Goal: Task Accomplishment & Management: Manage account settings

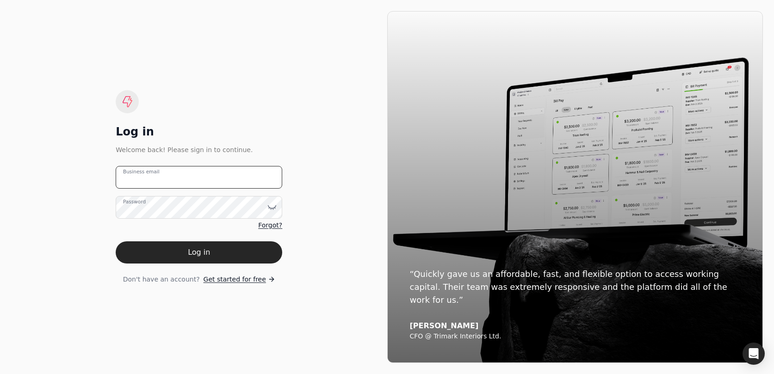
click at [236, 182] on email "Business email" at bounding box center [199, 177] width 167 height 23
type email "t"
type email "[EMAIL_ADDRESS][DOMAIN_NAME]"
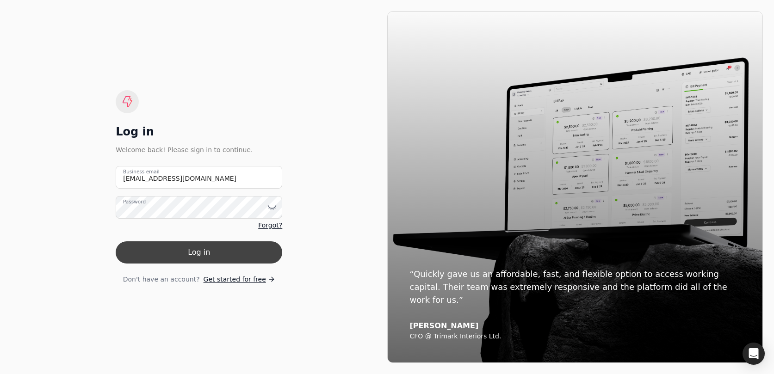
click at [259, 245] on button "Log in" at bounding box center [199, 253] width 167 height 22
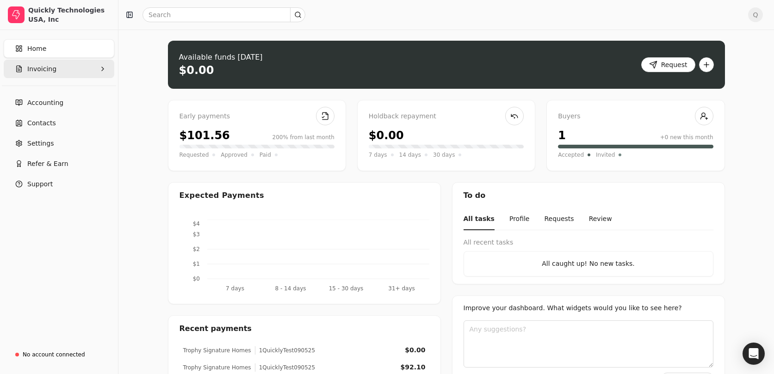
click at [73, 65] on button "Invoicing" at bounding box center [59, 69] width 111 height 19
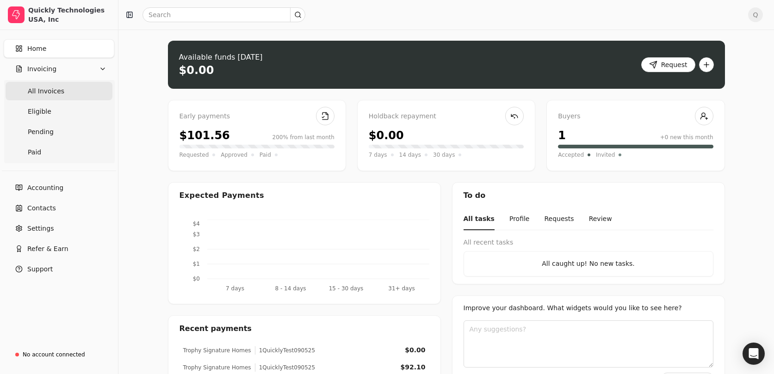
click at [78, 93] on Invoices "All Invoices" at bounding box center [59, 91] width 107 height 19
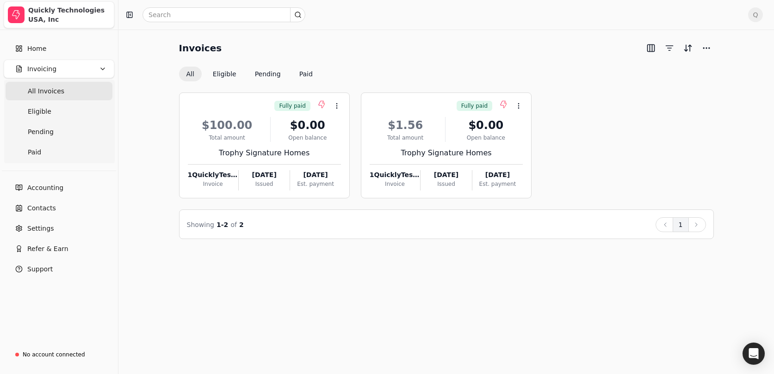
drag, startPoint x: 380, startPoint y: 78, endPoint x: 80, endPoint y: 4, distance: 308.4
click at [379, 78] on div "All Eligible Pending Paid" at bounding box center [446, 74] width 535 height 15
click at [68, 93] on Invoices "All Invoices" at bounding box center [59, 91] width 107 height 19
click at [230, 76] on button "Eligible" at bounding box center [224, 74] width 38 height 15
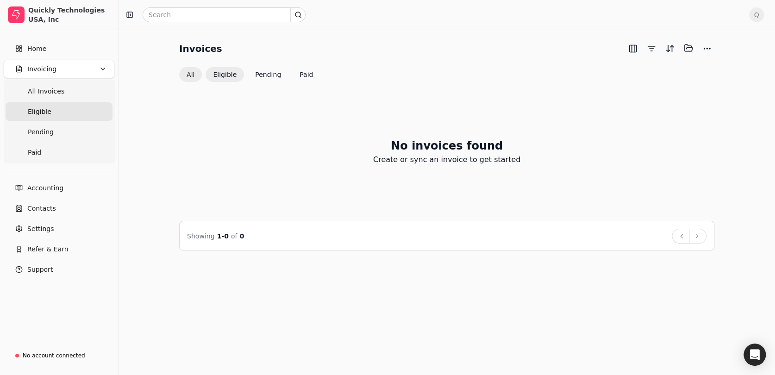
click at [195, 75] on button "All" at bounding box center [190, 74] width 23 height 15
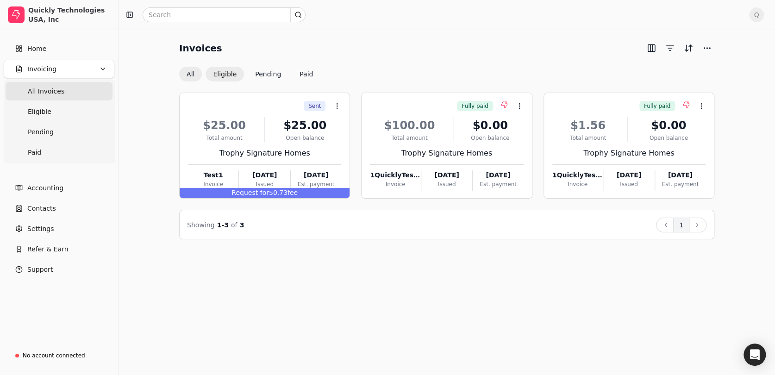
click at [227, 74] on button "Eligible" at bounding box center [224, 74] width 38 height 15
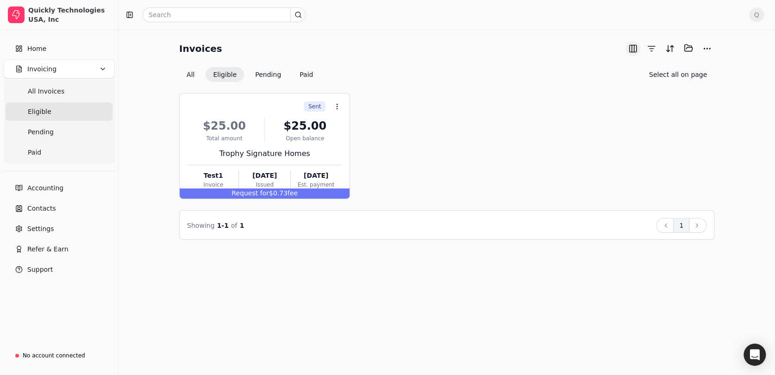
click at [635, 49] on button "button" at bounding box center [632, 48] width 15 height 15
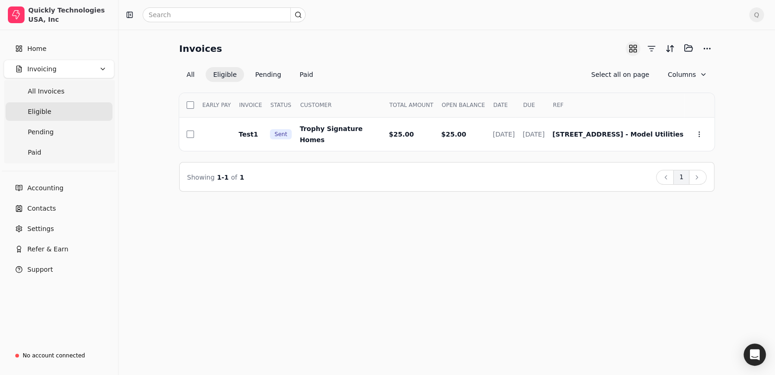
click at [635, 49] on button "button" at bounding box center [632, 48] width 15 height 15
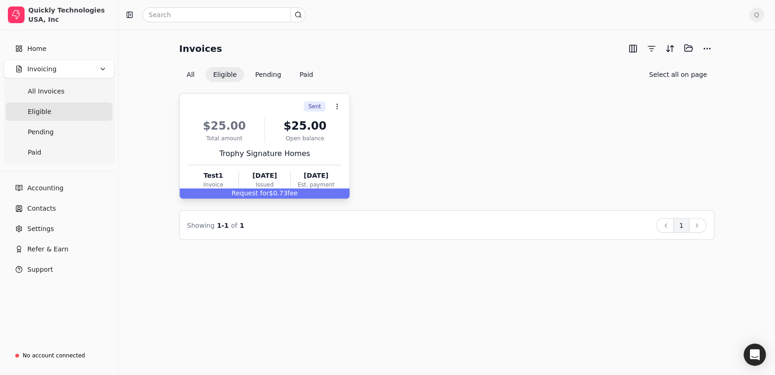
click at [269, 106] on div "Sent Context Menu Button" at bounding box center [263, 107] width 155 height 16
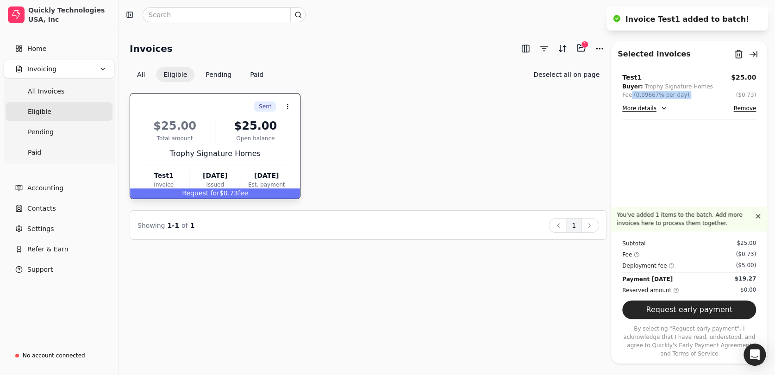
drag, startPoint x: 630, startPoint y: 94, endPoint x: 741, endPoint y: 93, distance: 110.2
click at [716, 94] on div "Fee (0.09667% per day) ($0.73)" at bounding box center [689, 95] width 134 height 8
drag, startPoint x: 636, startPoint y: 254, endPoint x: 765, endPoint y: 263, distance: 129.5
click at [759, 250] on div "Subtotal $25.00 Fee ($0.73) Deployment fee ($5.00) Payment today $19.27 Reserve…" at bounding box center [689, 294] width 156 height 127
drag, startPoint x: 644, startPoint y: 266, endPoint x: 757, endPoint y: 265, distance: 112.9
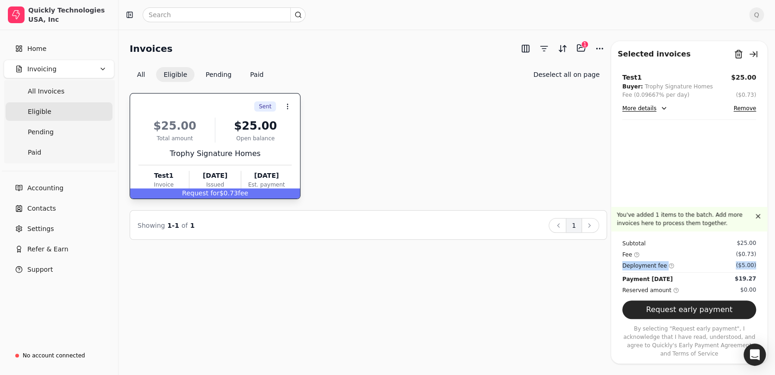
click at [757, 265] on div "Subtotal $25.00 Fee ($0.73) Deployment fee ($5.00) Payment today $19.27 Reserve…" at bounding box center [689, 294] width 156 height 127
click at [759, 265] on div "Subtotal $25.00 Fee ($0.73) Deployment fee ($5.00) Payment today $19.27 Reserve…" at bounding box center [689, 294] width 156 height 127
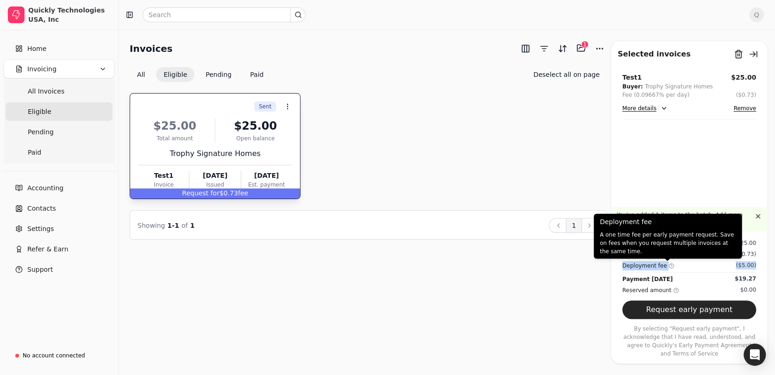
drag, startPoint x: 764, startPoint y: 266, endPoint x: 620, endPoint y: 266, distance: 143.5
click at [620, 266] on div "Subtotal $25.00 Fee ($0.73) Deployment fee ($5.00) Payment today $19.27 Reserve…" at bounding box center [689, 294] width 156 height 127
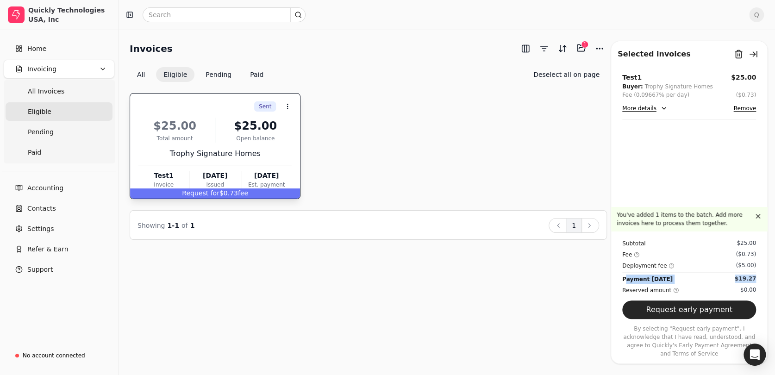
drag, startPoint x: 627, startPoint y: 279, endPoint x: 760, endPoint y: 277, distance: 133.3
click at [760, 277] on div "Subtotal $25.00 Fee ($0.73) Deployment fee ($5.00) Payment today $19.27 Reserve…" at bounding box center [689, 294] width 156 height 127
click at [759, 280] on div "Subtotal $25.00 Fee ($0.73) Deployment fee ($5.00) Payment today $19.27 Reserve…" at bounding box center [689, 294] width 156 height 127
drag, startPoint x: 619, startPoint y: 279, endPoint x: 763, endPoint y: 281, distance: 144.0
click at [763, 281] on div "Subtotal $25.00 Fee ($0.73) Deployment fee ($5.00) Payment today $19.27 Reserve…" at bounding box center [689, 294] width 156 height 127
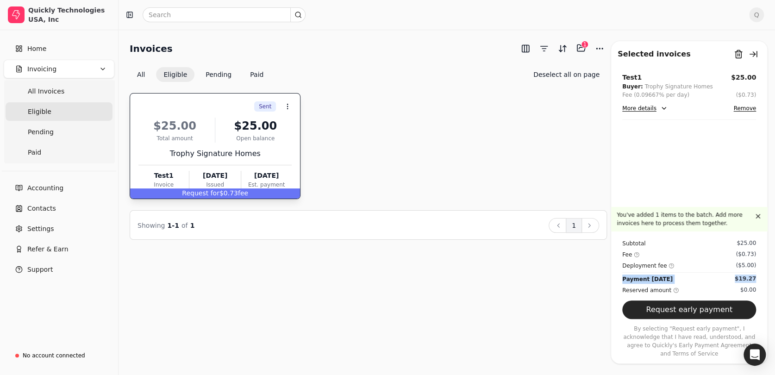
click at [731, 281] on div "Payment today $19.27" at bounding box center [689, 278] width 134 height 9
click at [717, 307] on button "Request early payment" at bounding box center [689, 309] width 134 height 19
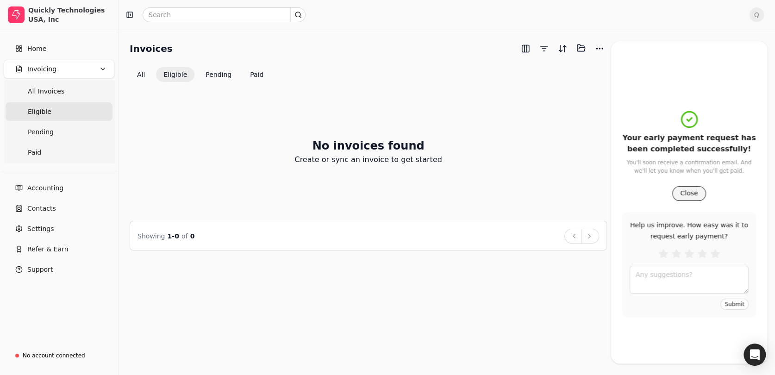
click at [701, 191] on button "Close" at bounding box center [688, 193] width 33 height 15
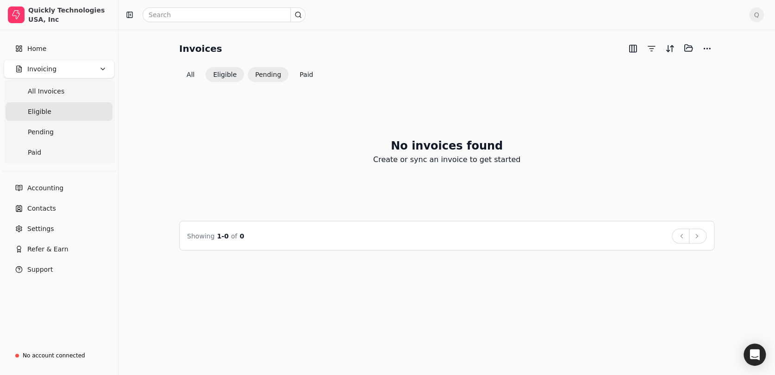
click at [261, 74] on button "Pending" at bounding box center [268, 74] width 41 height 15
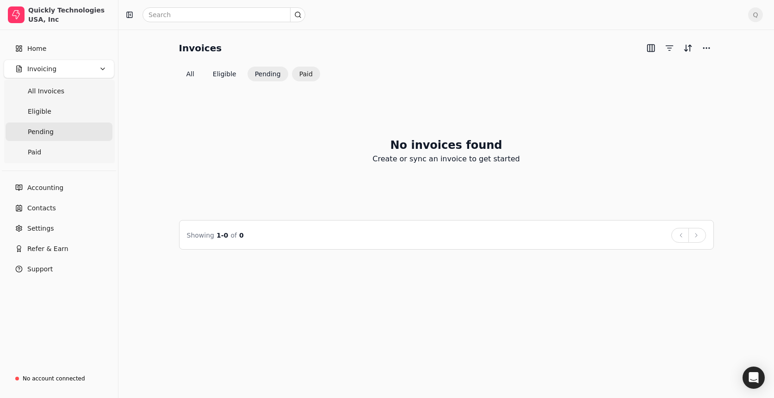
click at [306, 70] on button "Paid" at bounding box center [306, 74] width 28 height 15
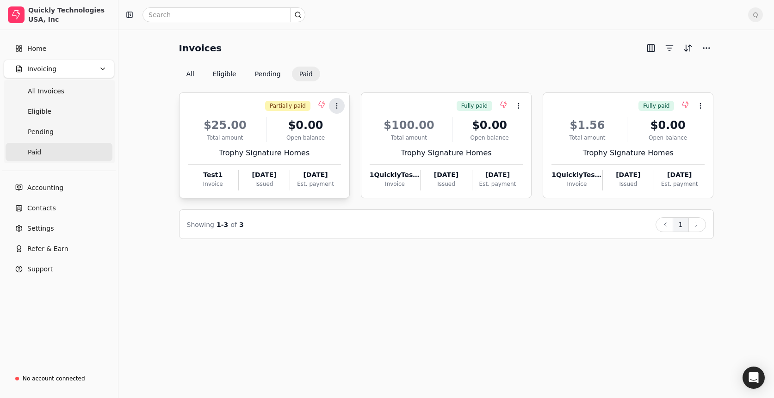
click at [340, 107] on icon at bounding box center [336, 105] width 7 height 7
drag, startPoint x: 385, startPoint y: 52, endPoint x: 125, endPoint y: 119, distance: 268.1
click at [381, 52] on div "Invoices" at bounding box center [446, 48] width 535 height 15
click at [264, 109] on div "Partially paid Context Menu Button" at bounding box center [263, 106] width 155 height 16
click at [383, 126] on li "Open" at bounding box center [381, 128] width 114 height 17
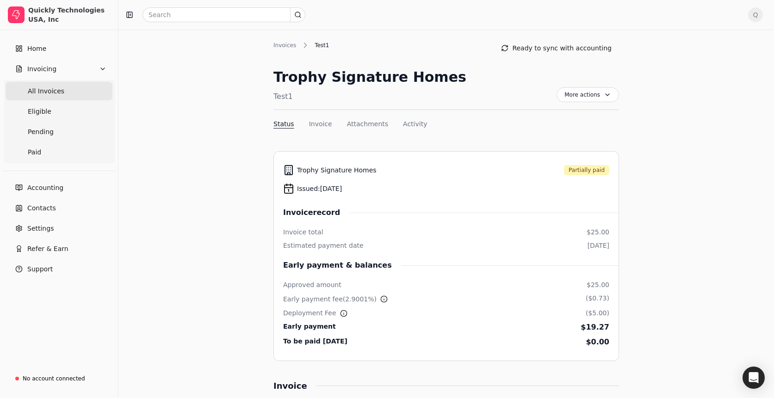
click at [75, 87] on Invoices "All Invoices" at bounding box center [59, 91] width 107 height 19
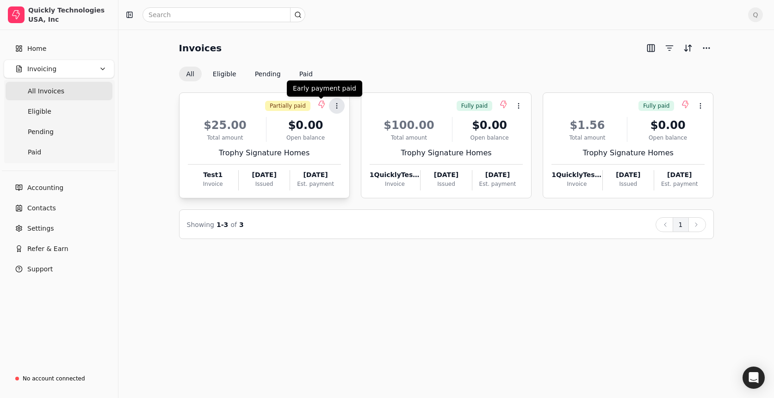
click at [332, 106] on button "Context Menu Button" at bounding box center [337, 106] width 16 height 16
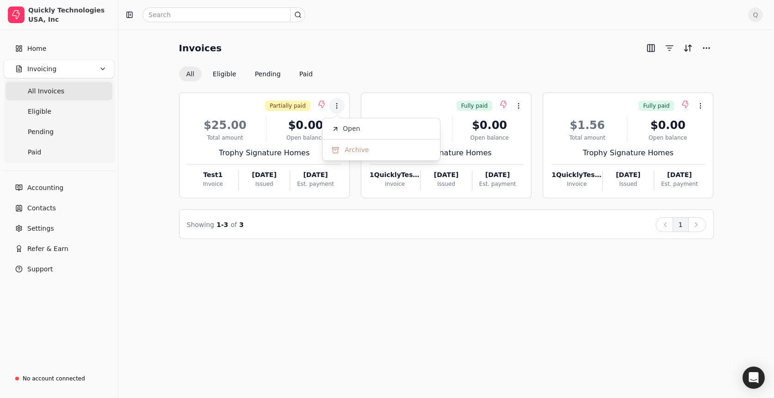
click at [476, 62] on div "Invoices All Eligible Pending Paid" at bounding box center [446, 61] width 535 height 41
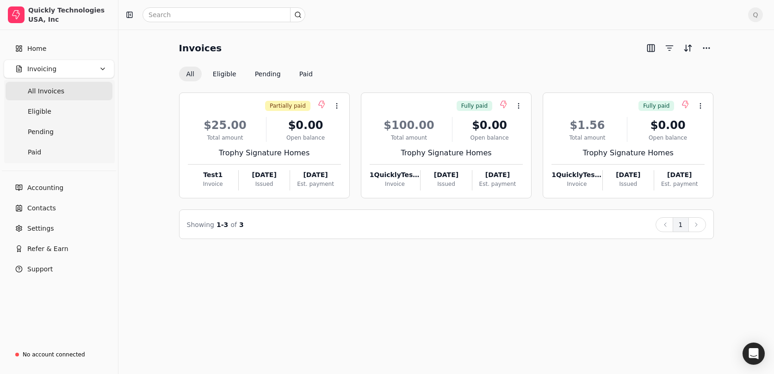
drag, startPoint x: 70, startPoint y: 210, endPoint x: 149, endPoint y: 209, distance: 79.6
click at [70, 210] on link "Contacts" at bounding box center [59, 208] width 111 height 19
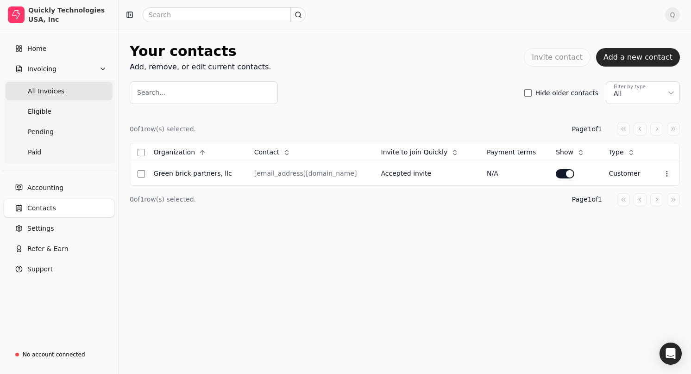
click at [61, 89] on Invoices "All Invoices" at bounding box center [59, 91] width 107 height 19
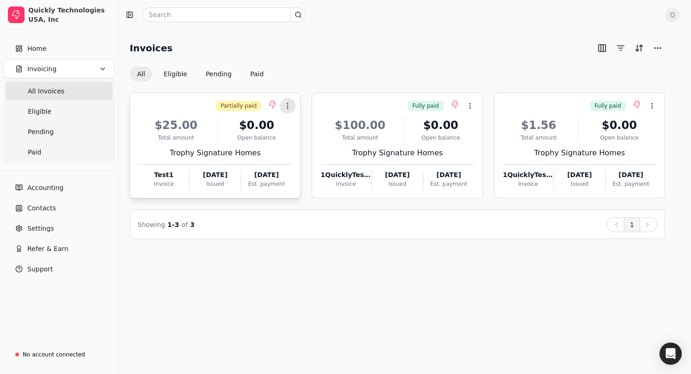
click at [291, 105] on icon at bounding box center [287, 105] width 7 height 7
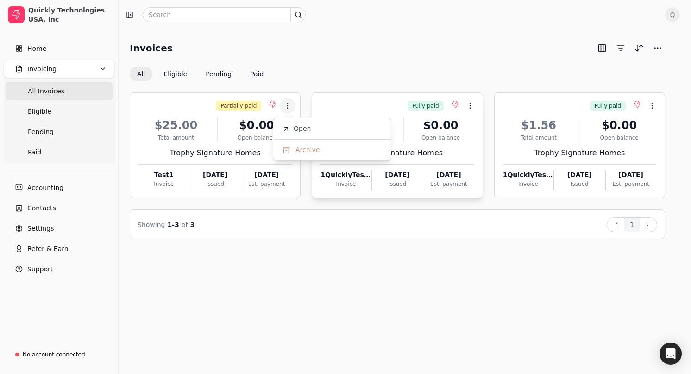
drag, startPoint x: 311, startPoint y: 123, endPoint x: 329, endPoint y: 100, distance: 29.1
click at [312, 123] on li "Open" at bounding box center [332, 128] width 114 height 17
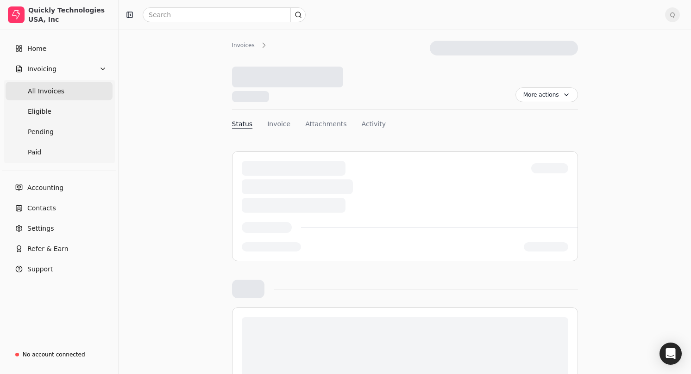
drag, startPoint x: 53, startPoint y: 88, endPoint x: 72, endPoint y: 90, distance: 19.0
click at [53, 88] on span "All Invoices" at bounding box center [46, 92] width 37 height 10
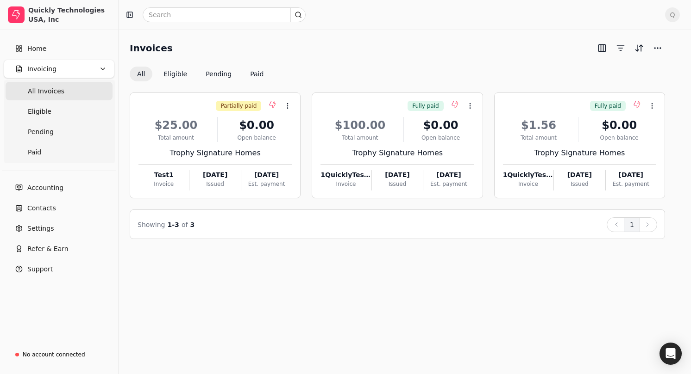
click at [382, 56] on div "Invoices All Eligible Pending Paid" at bounding box center [397, 61] width 535 height 41
click at [180, 73] on button "Eligible" at bounding box center [175, 74] width 38 height 15
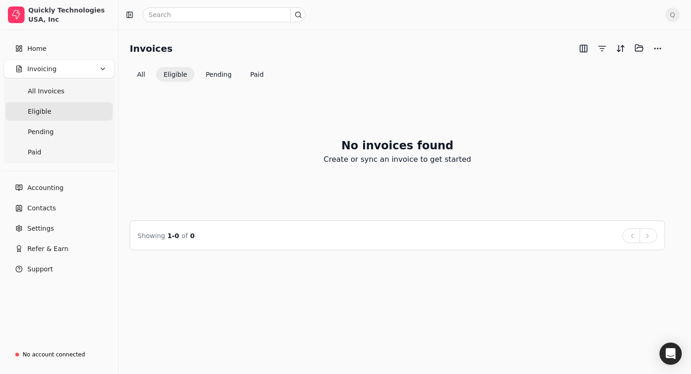
click at [73, 105] on link "Eligible" at bounding box center [59, 111] width 107 height 19
drag, startPoint x: 60, startPoint y: 87, endPoint x: 122, endPoint y: 95, distance: 62.1
click at [60, 87] on span "All Invoices" at bounding box center [46, 92] width 37 height 10
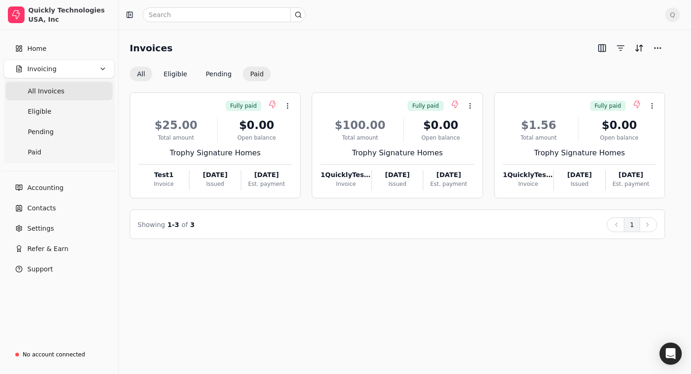
click at [260, 75] on button "Paid" at bounding box center [257, 74] width 28 height 15
click at [77, 94] on Invoices "All Invoices" at bounding box center [59, 91] width 107 height 19
drag, startPoint x: 285, startPoint y: 107, endPoint x: 287, endPoint y: 111, distance: 4.8
click at [284, 107] on icon at bounding box center [287, 105] width 7 height 7
click at [301, 127] on span "Open" at bounding box center [301, 129] width 17 height 10
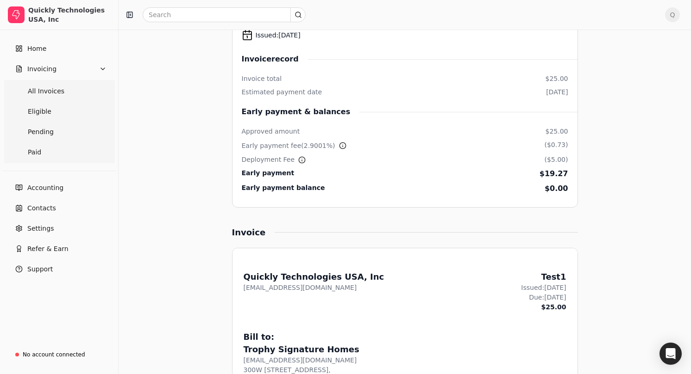
scroll to position [179, 0]
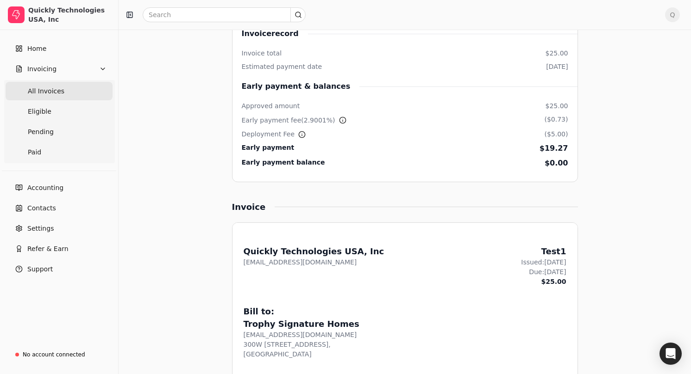
click at [73, 93] on Invoices "All Invoices" at bounding box center [59, 91] width 107 height 19
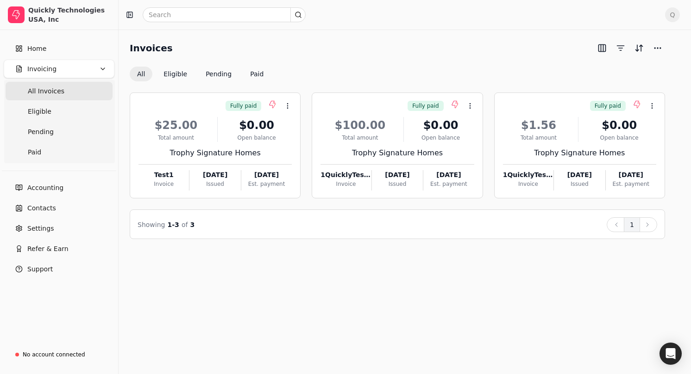
drag, startPoint x: 80, startPoint y: 84, endPoint x: 87, endPoint y: 86, distance: 7.5
click at [81, 85] on Invoices "All Invoices" at bounding box center [59, 91] width 107 height 19
drag, startPoint x: 398, startPoint y: 51, endPoint x: 312, endPoint y: 50, distance: 85.6
click at [398, 51] on div "Invoices" at bounding box center [397, 48] width 535 height 15
click at [51, 93] on span "All Invoices" at bounding box center [46, 92] width 37 height 10
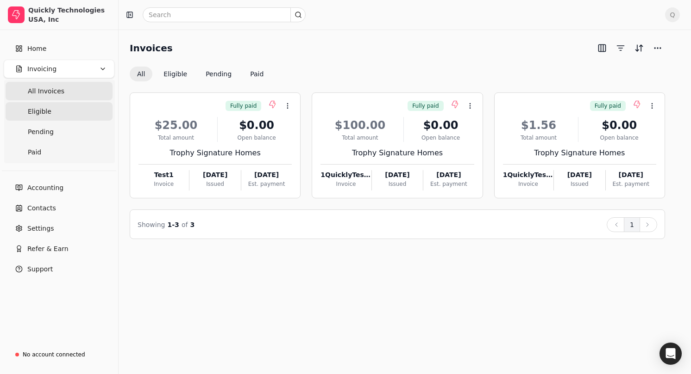
drag, startPoint x: 49, startPoint y: 85, endPoint x: 50, endPoint y: 102, distance: 17.1
click at [49, 85] on Invoices "All Invoices" at bounding box center [59, 91] width 107 height 19
drag, startPoint x: 367, startPoint y: 37, endPoint x: 347, endPoint y: 42, distance: 20.5
click at [367, 37] on div "Invoices All Eligible Pending Paid Fully paid Context Menu Button $25.00 Total …" at bounding box center [404, 202] width 572 height 345
drag, startPoint x: 43, startPoint y: 89, endPoint x: 62, endPoint y: 87, distance: 18.7
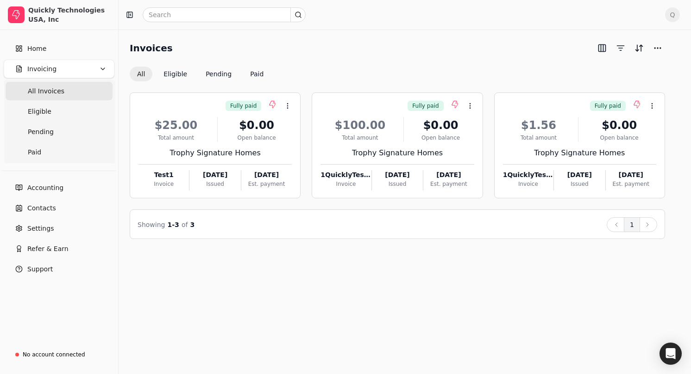
click at [44, 89] on span "All Invoices" at bounding box center [46, 92] width 37 height 10
click at [60, 90] on span "All Invoices" at bounding box center [46, 92] width 37 height 10
click at [673, 13] on span "Q" at bounding box center [672, 14] width 15 height 15
click at [621, 70] on link "Sign Out" at bounding box center [628, 69] width 100 height 15
